Goal: Contribute content

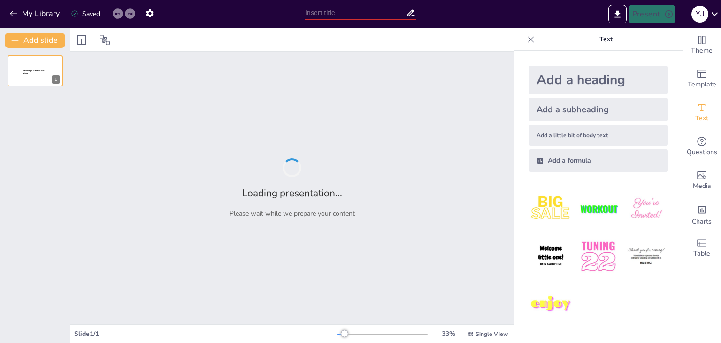
type input "Principios Generales del Derecho en la Actividad Logística de [GEOGRAPHIC_DATA]"
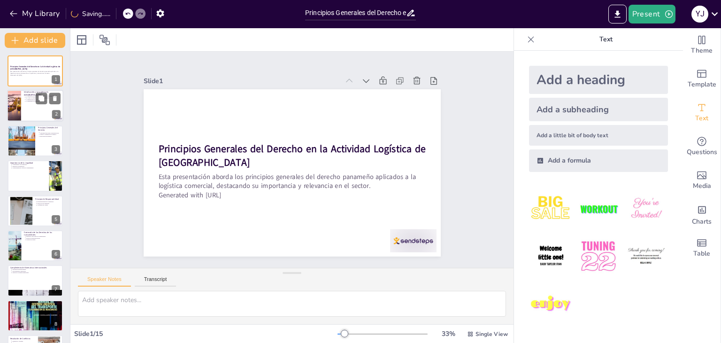
click at [30, 99] on p "La infraestructura apoya la logística" at bounding box center [43, 100] width 35 height 2
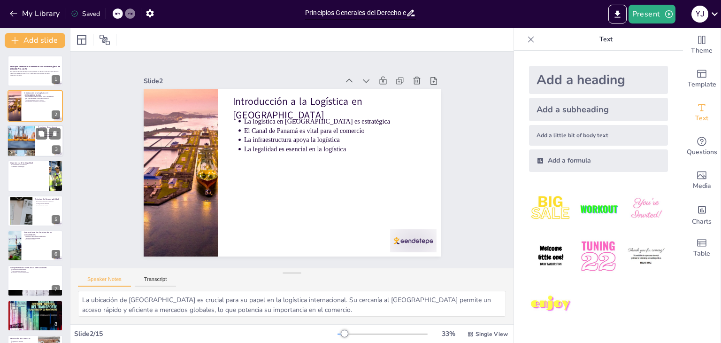
click at [24, 142] on div at bounding box center [21, 141] width 42 height 32
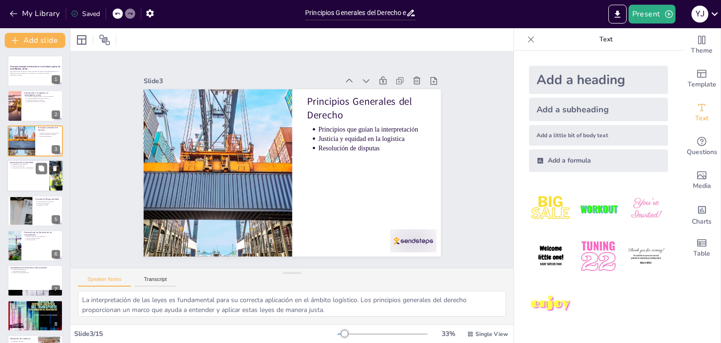
click at [9, 172] on div at bounding box center [35, 176] width 56 height 32
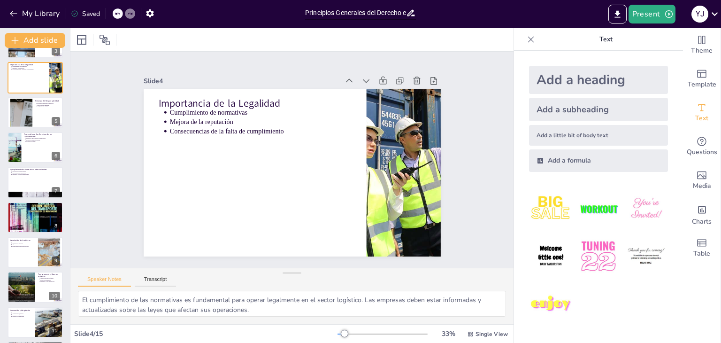
scroll to position [102, 0]
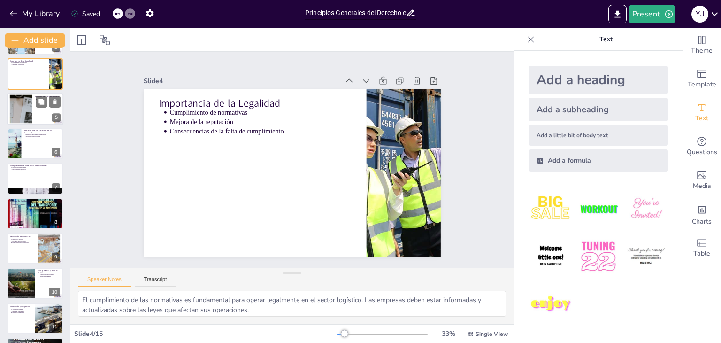
click at [33, 115] on div at bounding box center [35, 109] width 56 height 32
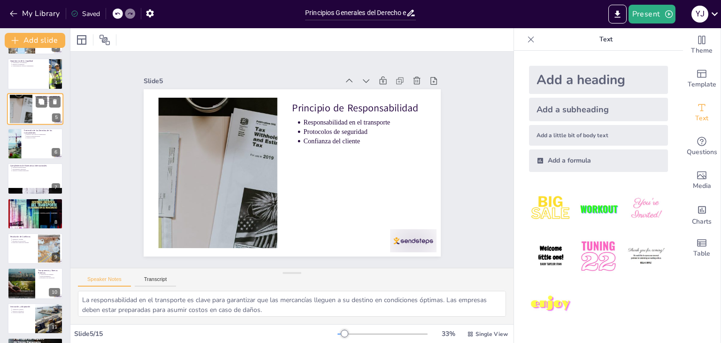
scroll to position [15, 0]
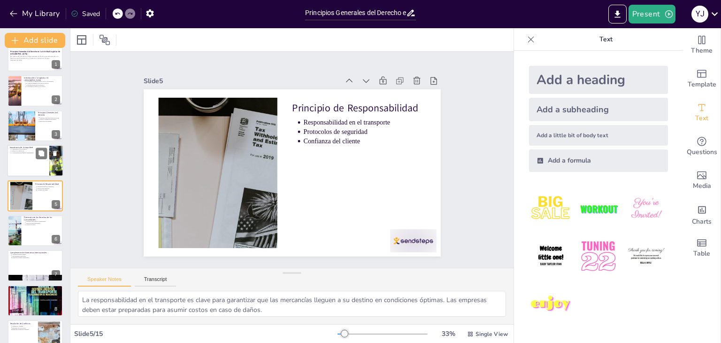
click at [21, 152] on p "Consecuencias de la falta de cumplimiento" at bounding box center [29, 153] width 35 height 2
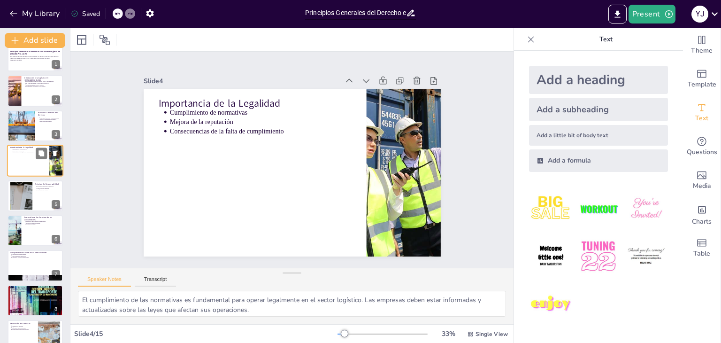
scroll to position [0, 0]
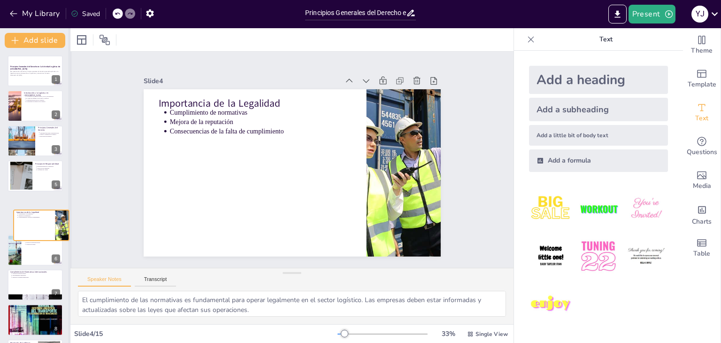
drag, startPoint x: 62, startPoint y: 170, endPoint x: 69, endPoint y: 223, distance: 53.0
click at [69, 223] on div "Add slide Principios Generales del Derecho en la Actividad Logística de Panamá …" at bounding box center [35, 185] width 70 height 314
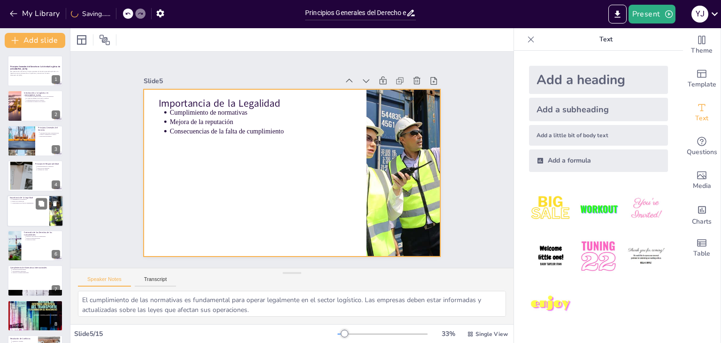
click at [25, 215] on div at bounding box center [35, 211] width 56 height 32
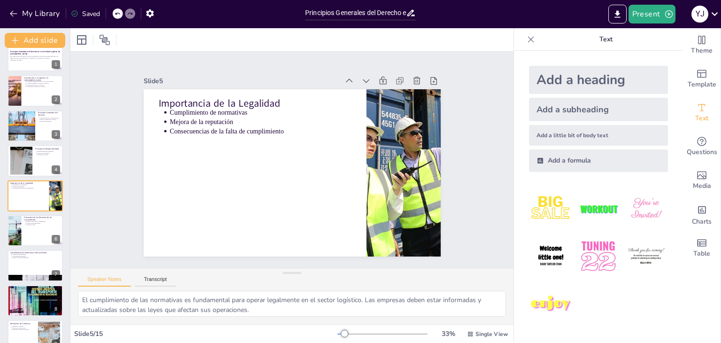
click at [21, 248] on div "Principios Generales del Derecho en la Actividad Logística de Panamá Esta prese…" at bounding box center [35, 300] width 70 height 520
click at [19, 262] on div at bounding box center [35, 266] width 56 height 32
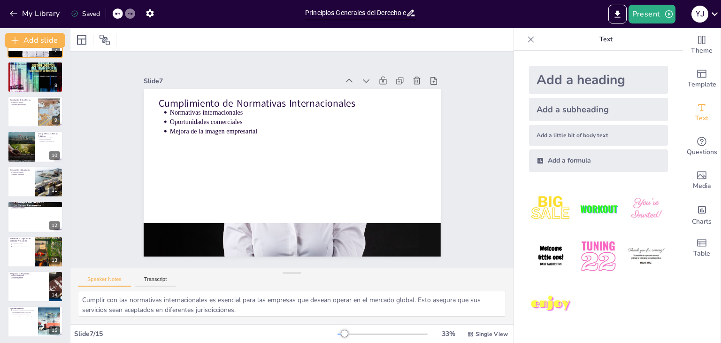
scroll to position [240, 0]
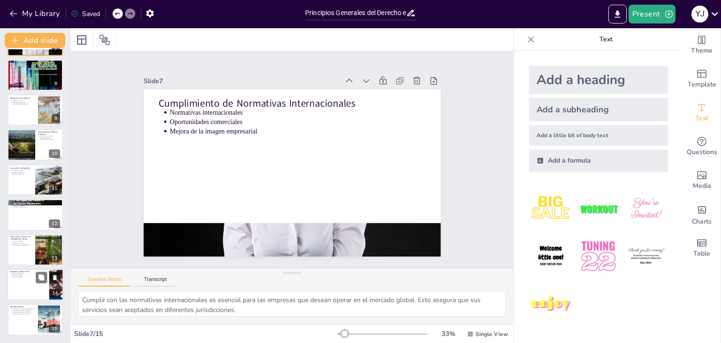
click at [24, 294] on div at bounding box center [35, 284] width 56 height 32
type textarea "Abrir un espacio para preguntas es fundamental para fomentar la interacción. Es…"
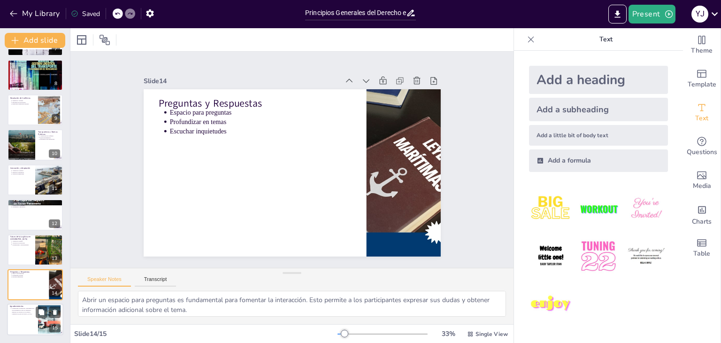
click at [23, 318] on div at bounding box center [35, 320] width 56 height 32
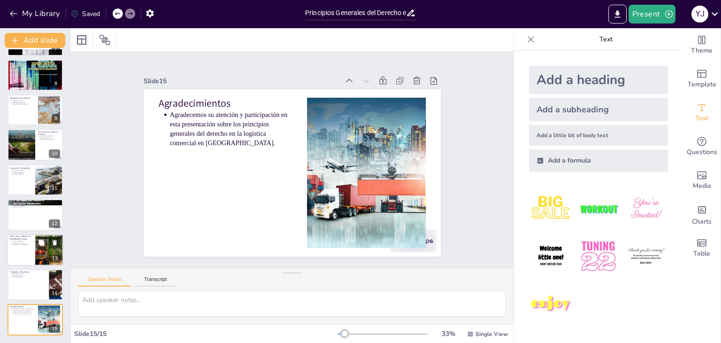
click at [23, 242] on p "Adopción de tecnologías" at bounding box center [22, 243] width 21 height 2
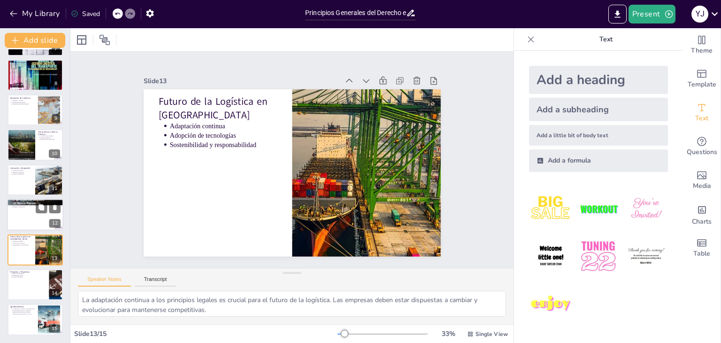
click at [21, 213] on div at bounding box center [35, 215] width 56 height 32
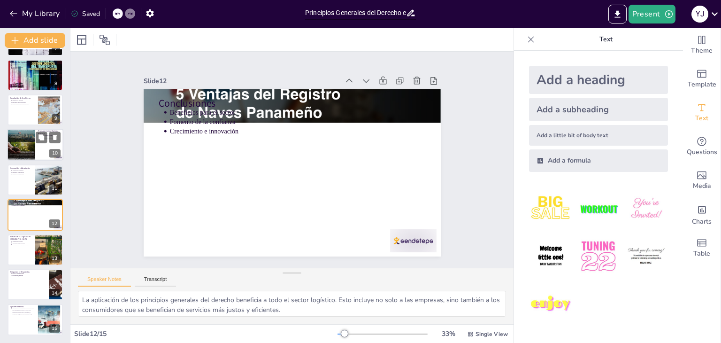
click at [23, 156] on div at bounding box center [21, 145] width 28 height 38
type textarea "La transparencia ayuda a construir confianza. Cuando los clientes y proveedores…"
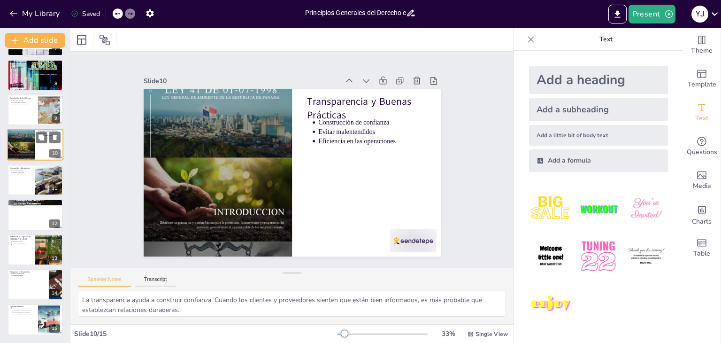
scroll to position [190, 0]
